Goal: Information Seeking & Learning: Learn about a topic

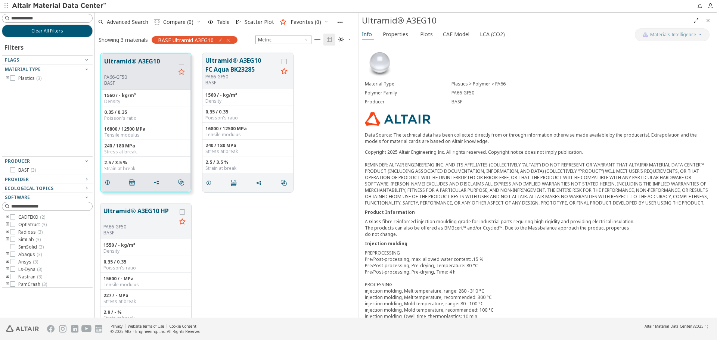
scroll to position [265, 258]
click at [68, 31] on button "Clear All Filters" at bounding box center [47, 31] width 91 height 13
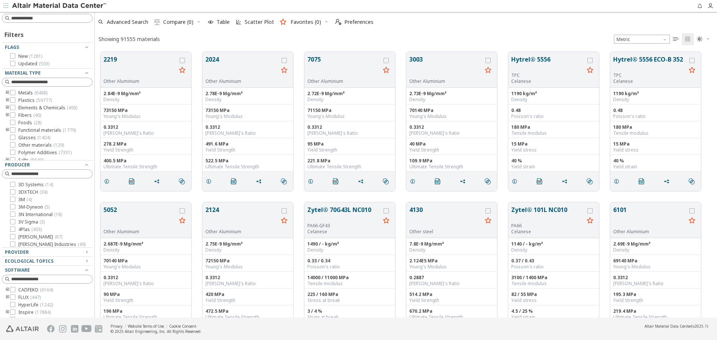
scroll to position [266, 617]
click at [397, 193] on div "2219 Other Aluminium 2.84E-9 Mg/mm³ Density 73150 MPa Young's Modulus 0.3312 Po…" at bounding box center [406, 121] width 623 height 151
click at [133, 24] on span "Advanced Search" at bounding box center [127, 21] width 41 height 5
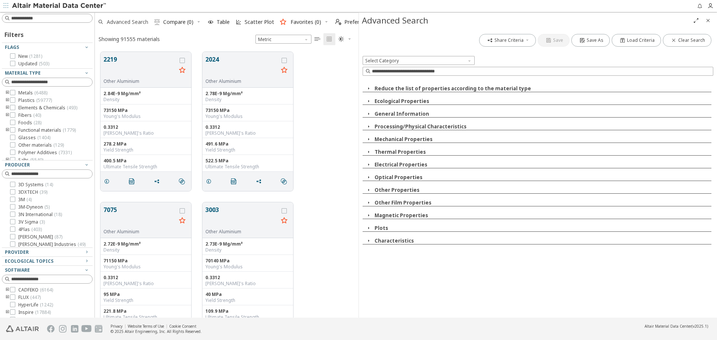
scroll to position [266, 258]
click at [84, 254] on icon "button" at bounding box center [87, 252] width 6 height 6
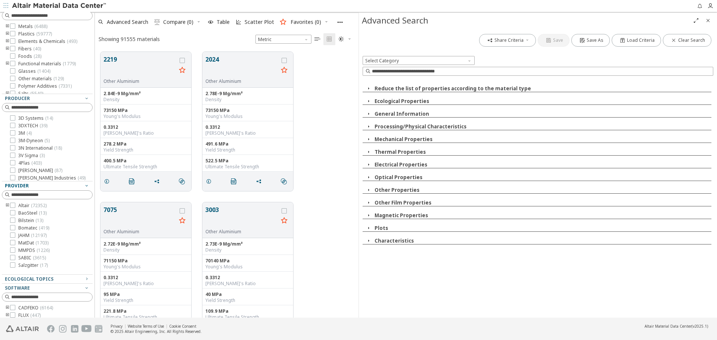
scroll to position [75, 0]
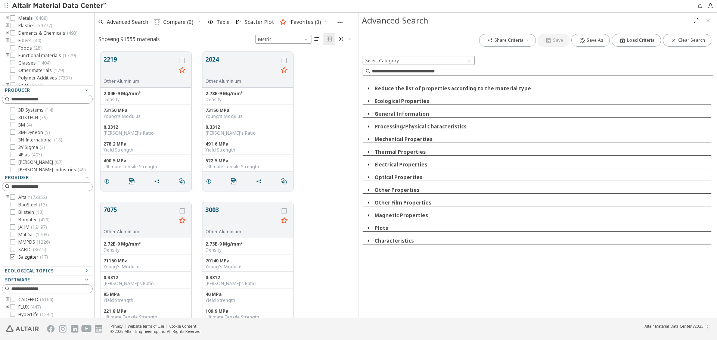
click at [43, 260] on span "( 17 )" at bounding box center [44, 257] width 8 height 6
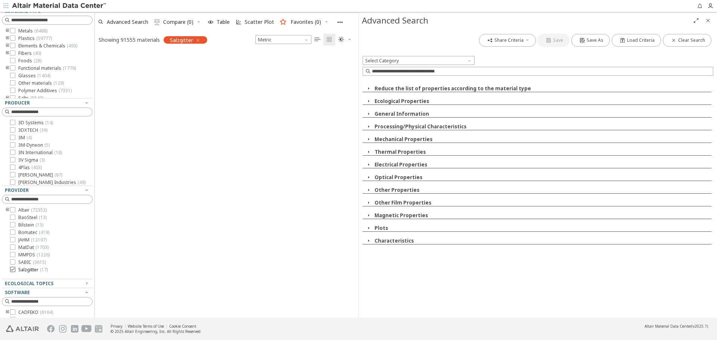
scroll to position [87, 0]
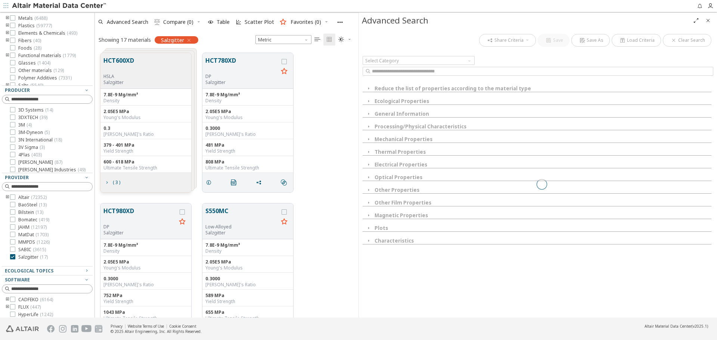
click at [708, 23] on icon "Close" at bounding box center [708, 21] width 6 height 6
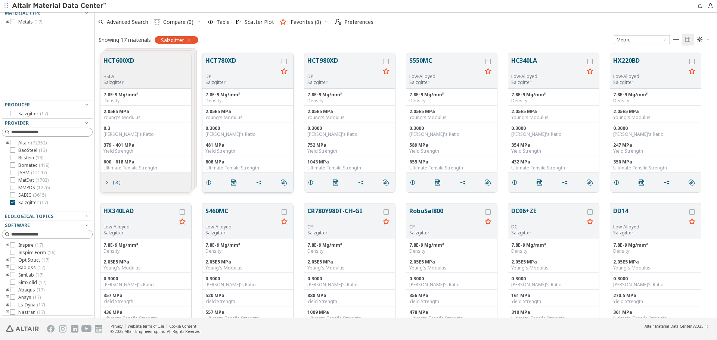
click at [221, 61] on button "HCT780XD" at bounding box center [242, 65] width 73 height 18
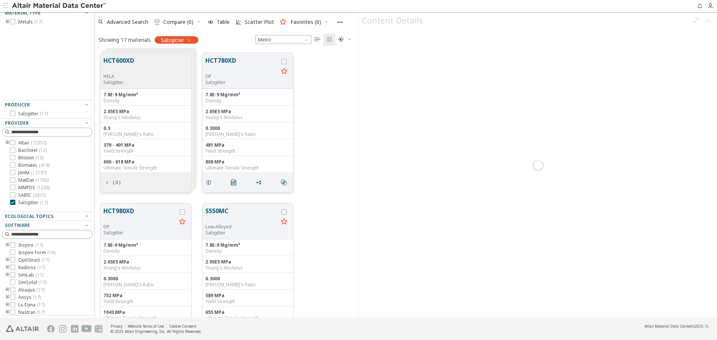
scroll to position [265, 258]
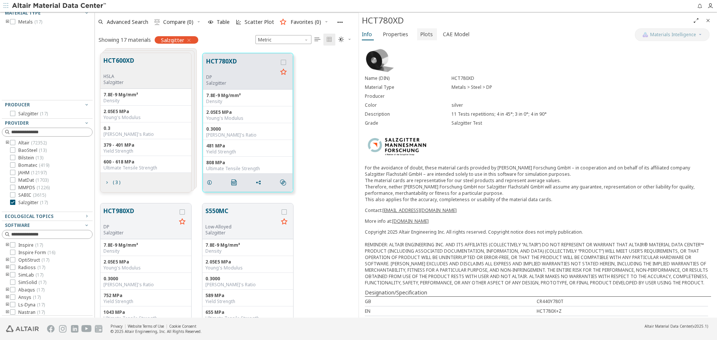
click at [420, 30] on span "Plots" at bounding box center [426, 34] width 13 height 12
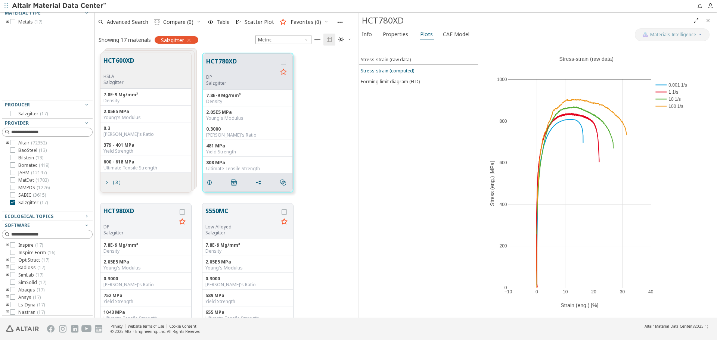
click at [405, 74] on button "Stress-strain (computed)" at bounding box center [419, 70] width 120 height 11
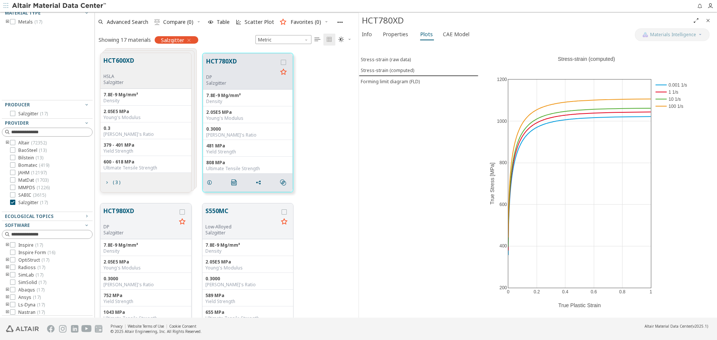
click at [123, 212] on button "HCT980XD" at bounding box center [140, 216] width 73 height 18
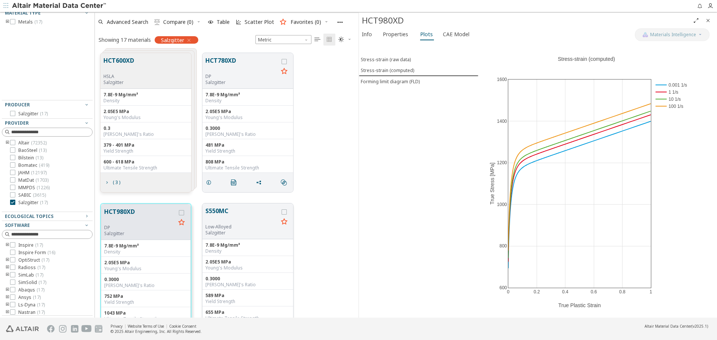
click at [223, 208] on button "S550MC" at bounding box center [242, 216] width 73 height 18
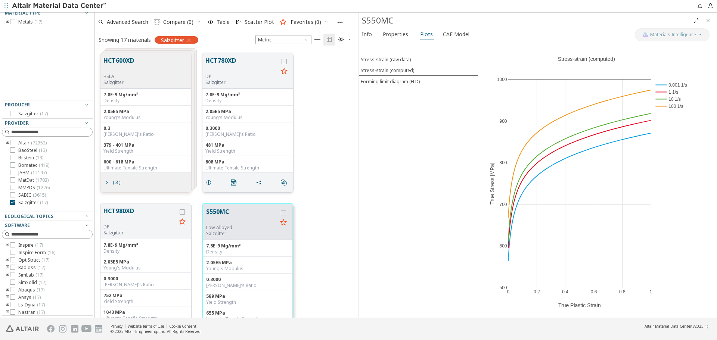
click at [227, 62] on button "HCT780XD" at bounding box center [242, 65] width 73 height 18
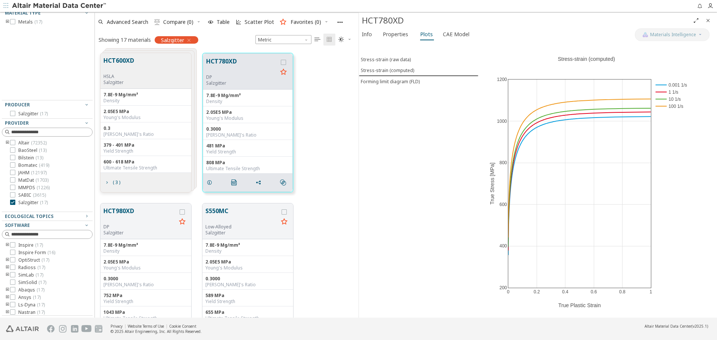
click at [709, 21] on icon "Close" at bounding box center [708, 21] width 6 height 6
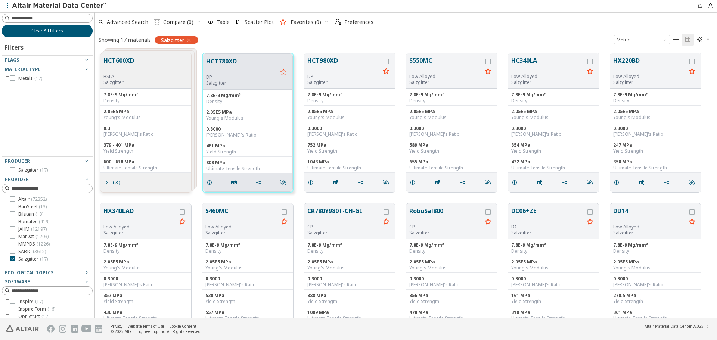
click at [69, 34] on button "Clear All Filters" at bounding box center [47, 31] width 91 height 13
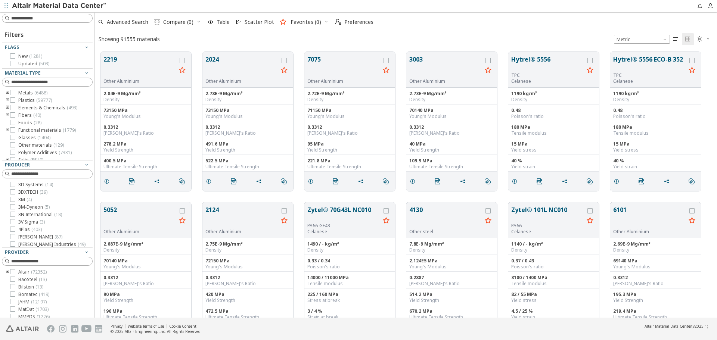
scroll to position [266, 617]
click at [120, 58] on button "2219" at bounding box center [140, 67] width 73 height 24
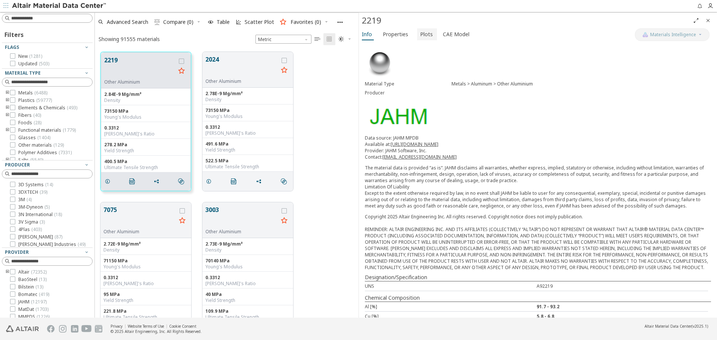
click at [427, 38] on span "Plots" at bounding box center [426, 34] width 13 height 12
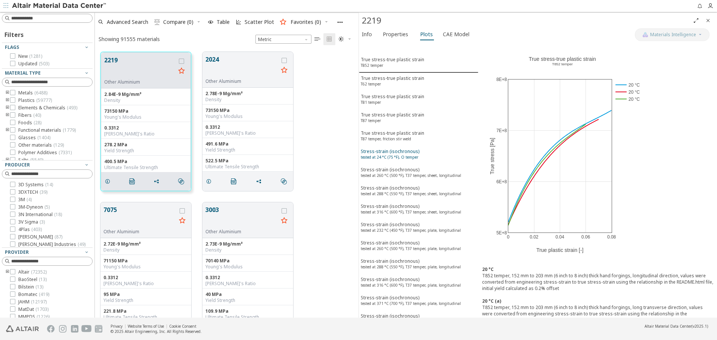
click at [411, 160] on div "Stress-strain (isochronous) tested at 24 °C (75 °F), O temper" at bounding box center [390, 155] width 59 height 14
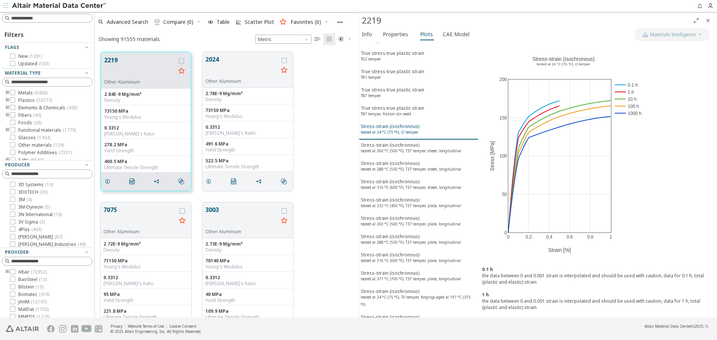
scroll to position [37, 0]
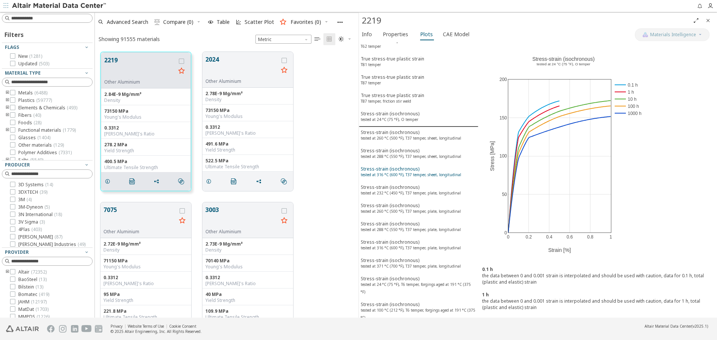
click at [411, 167] on div "Stress-strain (isochronous) tested at 316 °C (600 °F), T37 temper, sheet, longi…" at bounding box center [411, 173] width 101 height 14
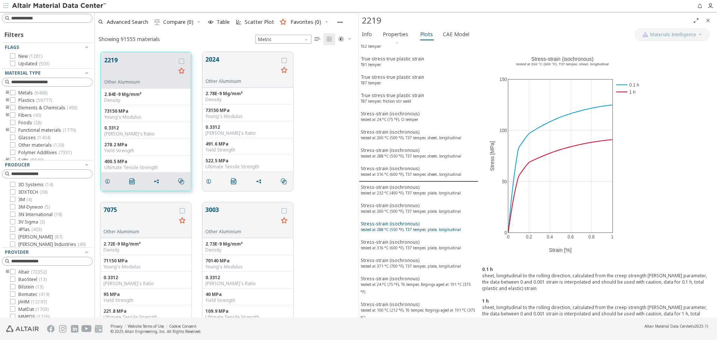
click at [406, 226] on div "Stress-strain (isochronous) tested at 288 °C (550 °F), T37 temper, plate, longi…" at bounding box center [411, 228] width 100 height 14
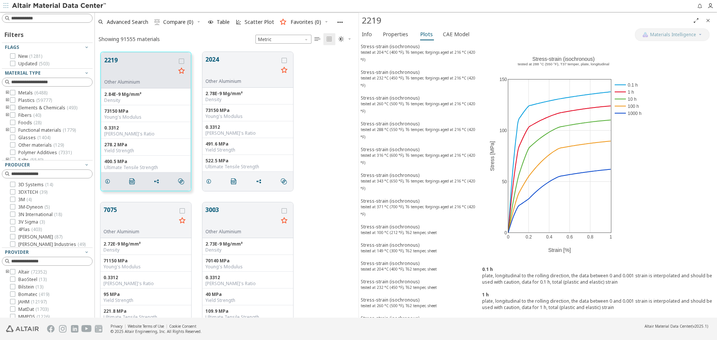
scroll to position [785, 0]
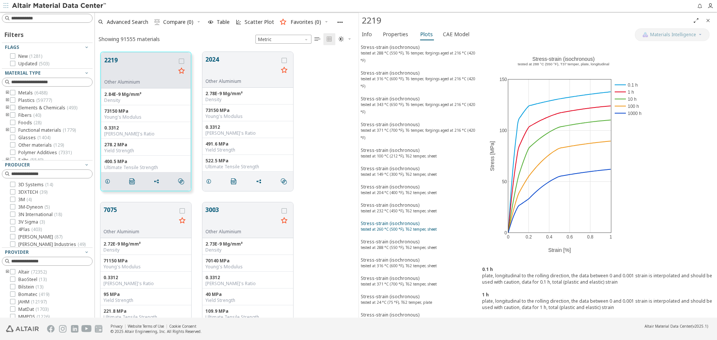
click at [409, 228] on sup "tested at 260 °C (500 °F), T62 temper, sheet" at bounding box center [399, 229] width 76 height 5
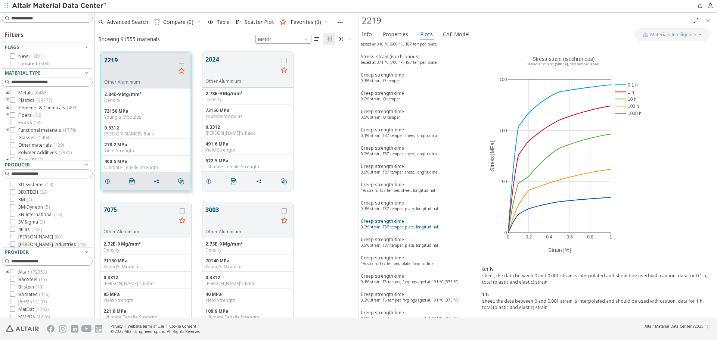
click at [410, 221] on div "Creep strength-time 0.2% strain, T37 temper, plate, longitudinal" at bounding box center [399, 225] width 77 height 14
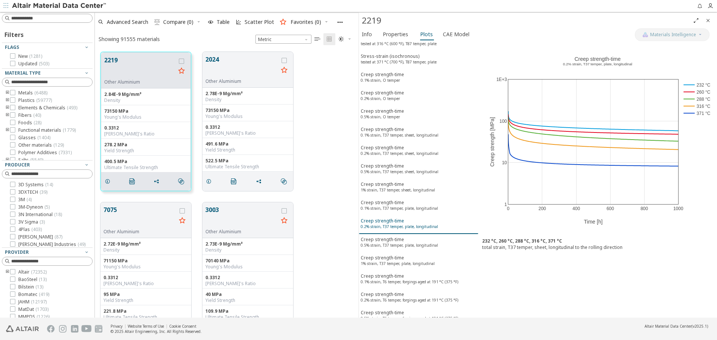
scroll to position [1830, 0]
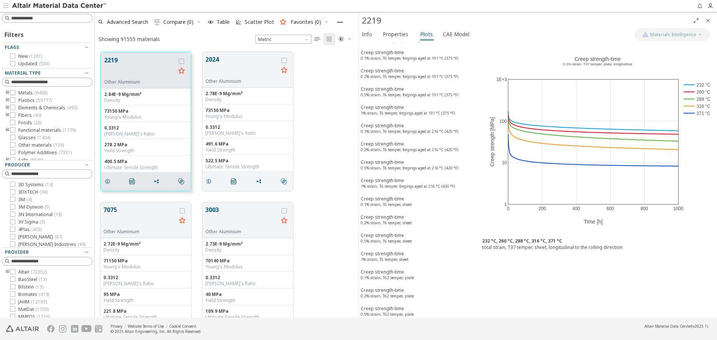
click at [385, 186] on sup "1% strain, T6 temper, forgings aged at 216 °C (420 °F)" at bounding box center [408, 186] width 94 height 5
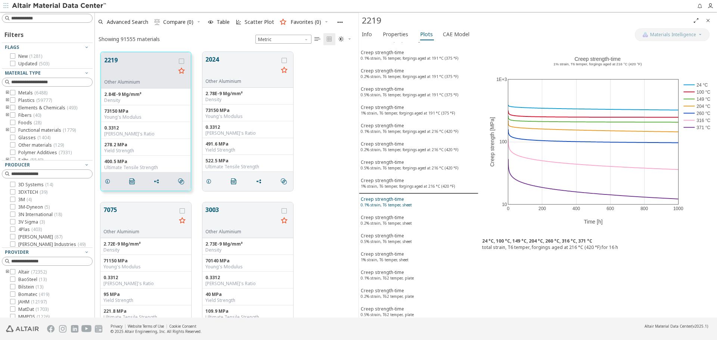
click at [388, 199] on div "Creep strength-time 0.1% strain, T6 temper, sheet" at bounding box center [386, 203] width 51 height 14
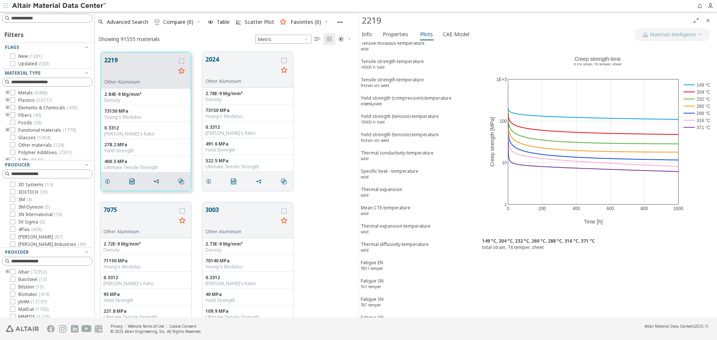
scroll to position [3362, 0]
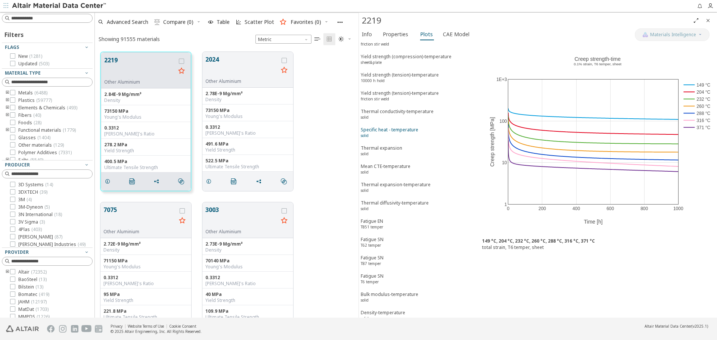
click at [399, 127] on div "Specific heat - temperature solid" at bounding box center [390, 134] width 58 height 14
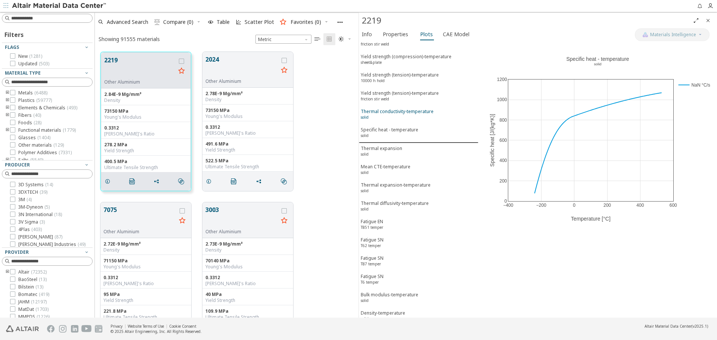
click at [404, 108] on div "Thermal conductivity-temperature solid" at bounding box center [397, 115] width 73 height 14
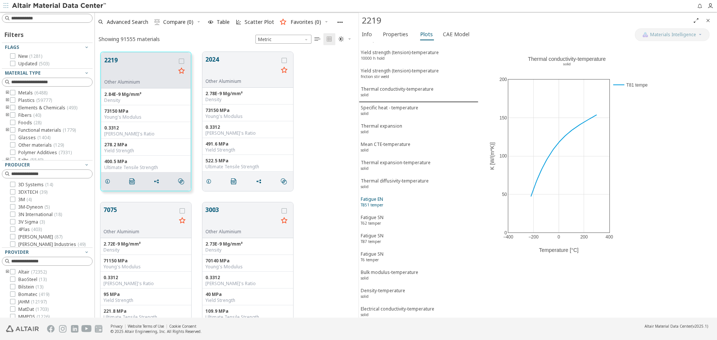
scroll to position [3395, 0]
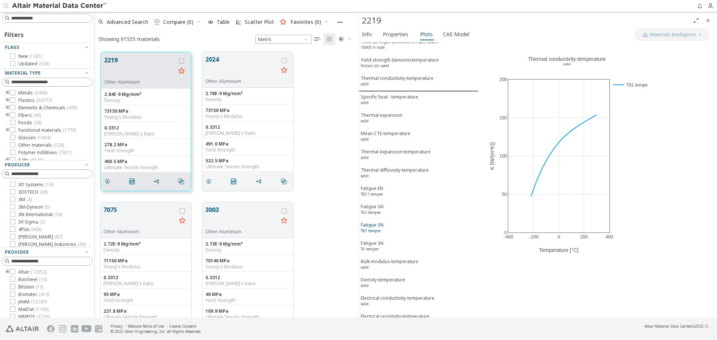
click at [375, 222] on div "Fatigue SN T87 temper" at bounding box center [372, 229] width 23 height 14
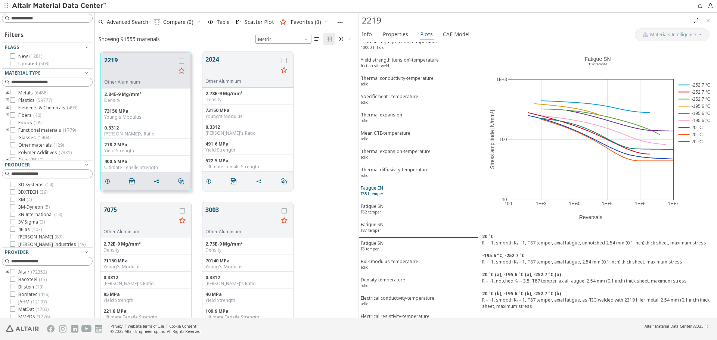
click at [390, 185] on span "Fatigue EN T851 temper" at bounding box center [419, 192] width 116 height 14
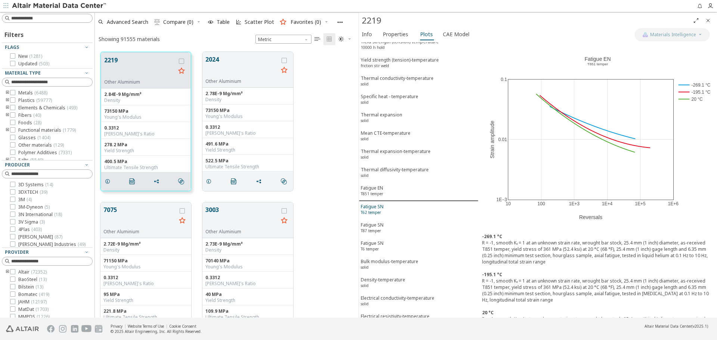
click at [390, 204] on span "Fatigue SN T62 temper" at bounding box center [419, 211] width 116 height 14
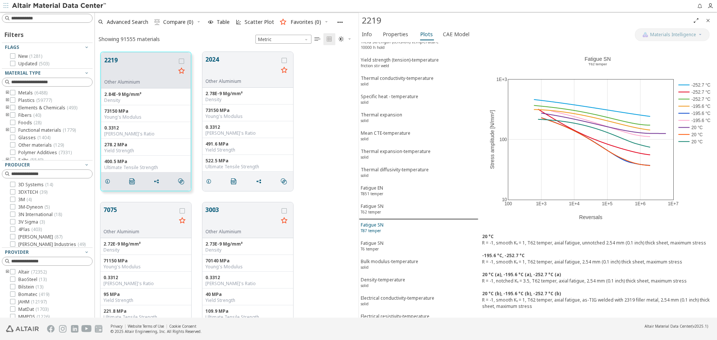
click at [386, 222] on span "Fatigue SN T87 temper" at bounding box center [419, 229] width 116 height 14
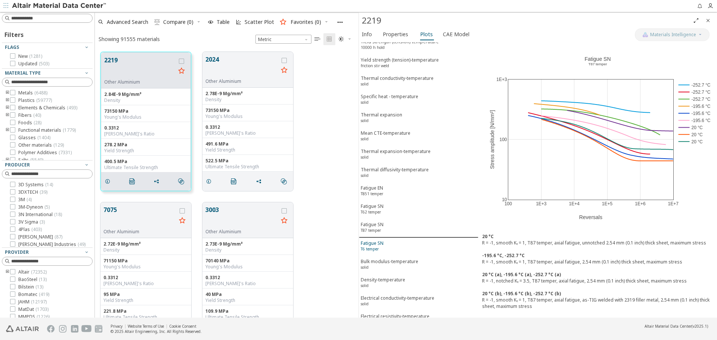
click at [386, 240] on span "Fatigue SN T6 temper" at bounding box center [419, 247] width 116 height 14
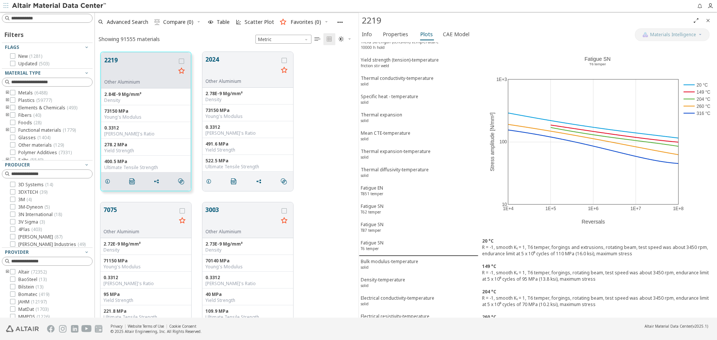
click at [709, 23] on icon "Close" at bounding box center [708, 21] width 6 height 6
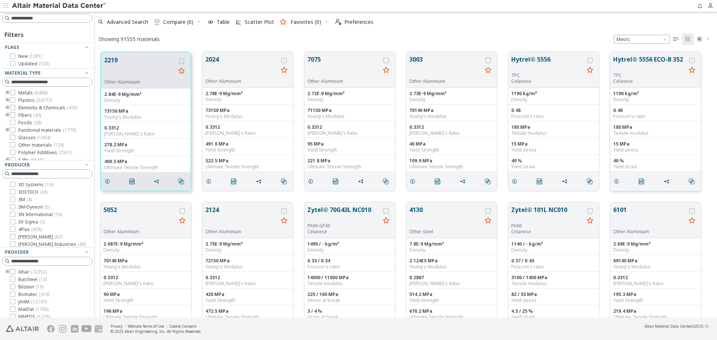
scroll to position [266, 617]
click at [708, 194] on div "2219 Other Aluminium 2.84E-9 Mg/mm³ Density 73150 MPa Young's Modulus 0.3312 Po…" at bounding box center [406, 121] width 623 height 151
